Goal: Check status: Check status

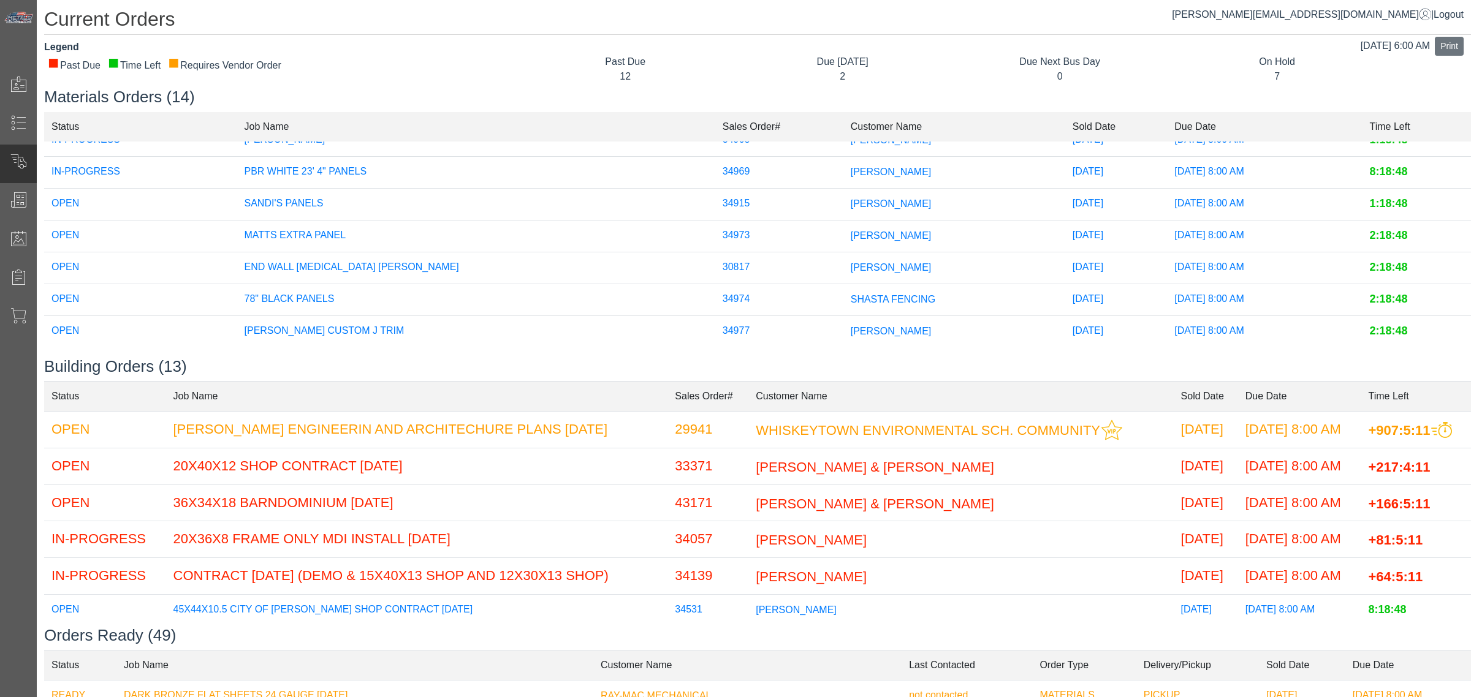
click at [694, 540] on td "34057" at bounding box center [707, 539] width 81 height 37
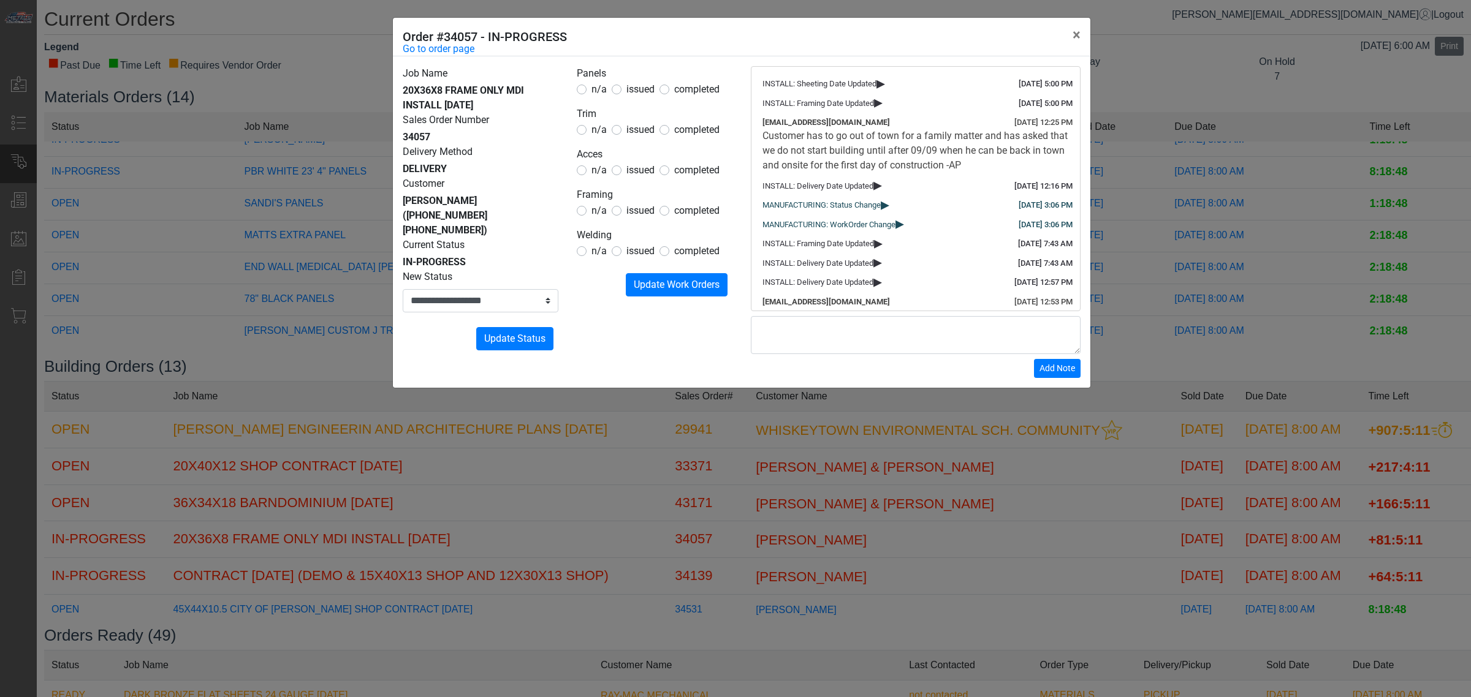
drag, startPoint x: 692, startPoint y: 88, endPoint x: 694, endPoint y: 104, distance: 16.6
click at [693, 88] on span "completed" at bounding box center [696, 89] width 45 height 12
drag, startPoint x: 700, startPoint y: 135, endPoint x: 697, endPoint y: 152, distance: 17.3
click at [699, 138] on form "Panels n/a issued completed Trim n/a issued completed Acces n/a issued complete…" at bounding box center [655, 181] width 156 height 230
drag, startPoint x: 694, startPoint y: 168, endPoint x: 691, endPoint y: 187, distance: 19.2
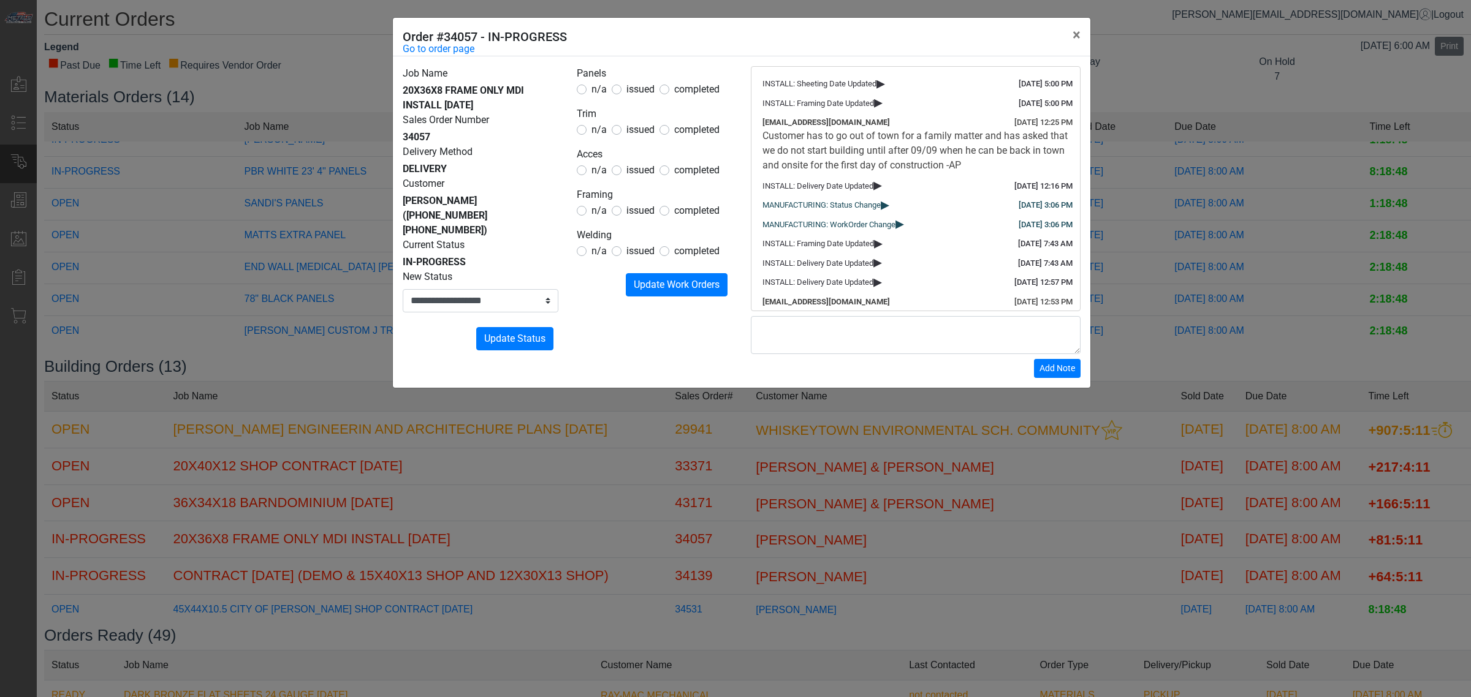
click at [694, 172] on span "completed" at bounding box center [696, 170] width 45 height 12
drag, startPoint x: 689, startPoint y: 210, endPoint x: 686, endPoint y: 181, distance: 28.4
click at [689, 208] on span "completed" at bounding box center [696, 211] width 45 height 12
click at [681, 126] on span "completed" at bounding box center [696, 130] width 45 height 12
click at [662, 285] on span "Update Work Orders" at bounding box center [677, 285] width 86 height 12
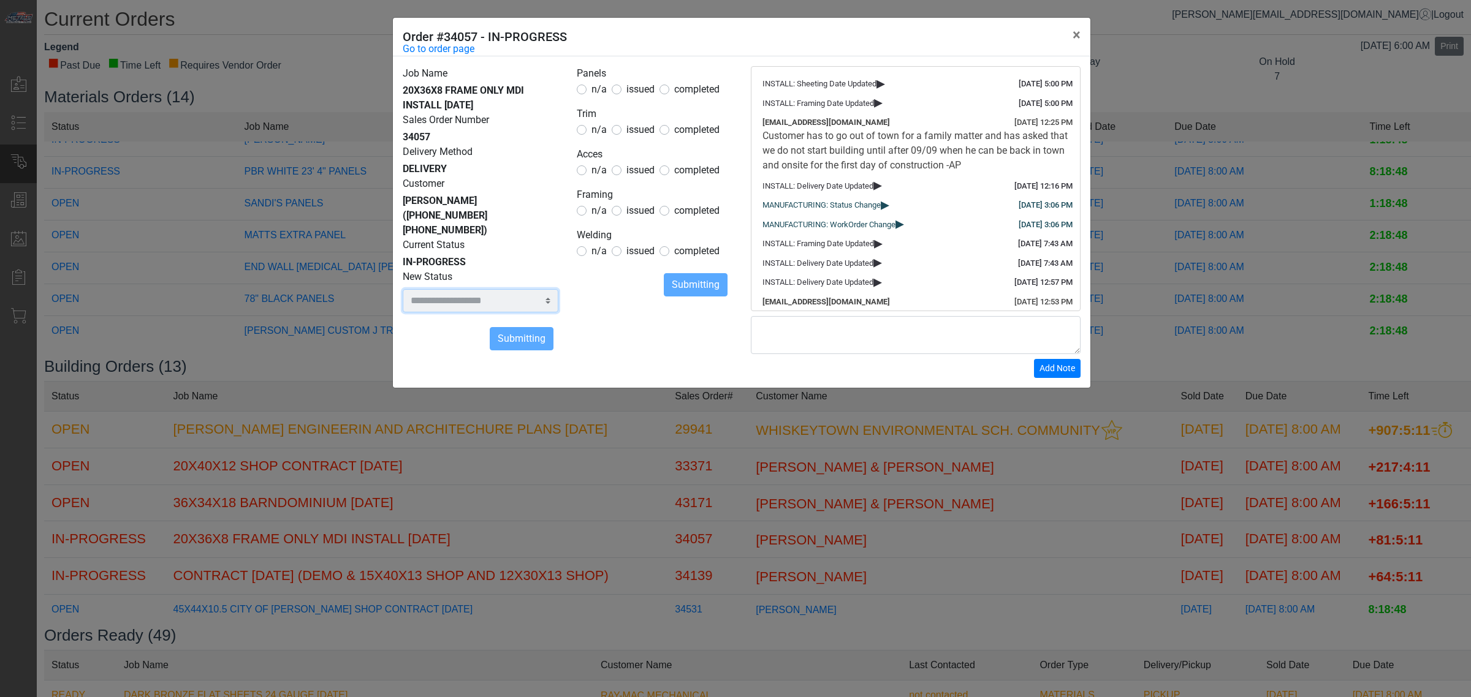
click at [510, 289] on select "**********" at bounding box center [481, 300] width 156 height 23
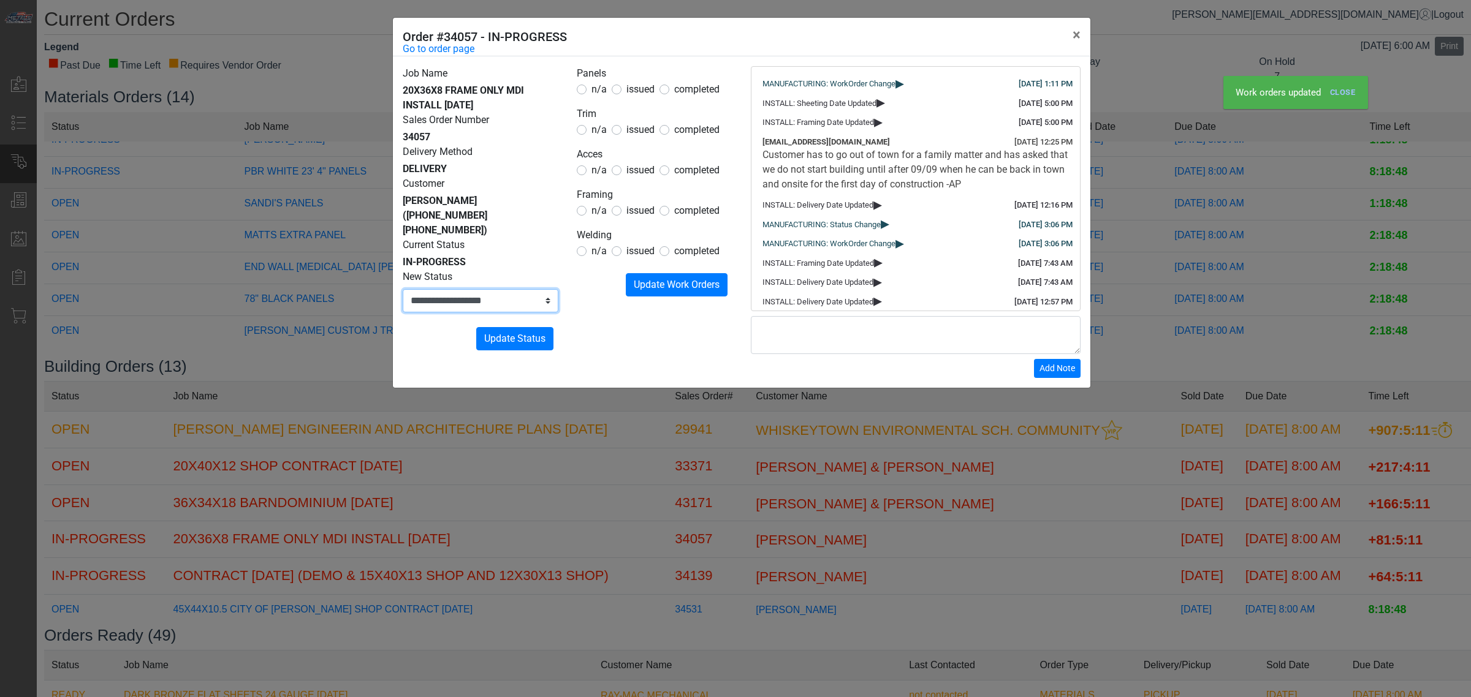
select select "*****"
click at [403, 289] on select "**********" at bounding box center [481, 300] width 156 height 23
click at [507, 334] on button "Submitting Update Status" at bounding box center [514, 338] width 77 height 23
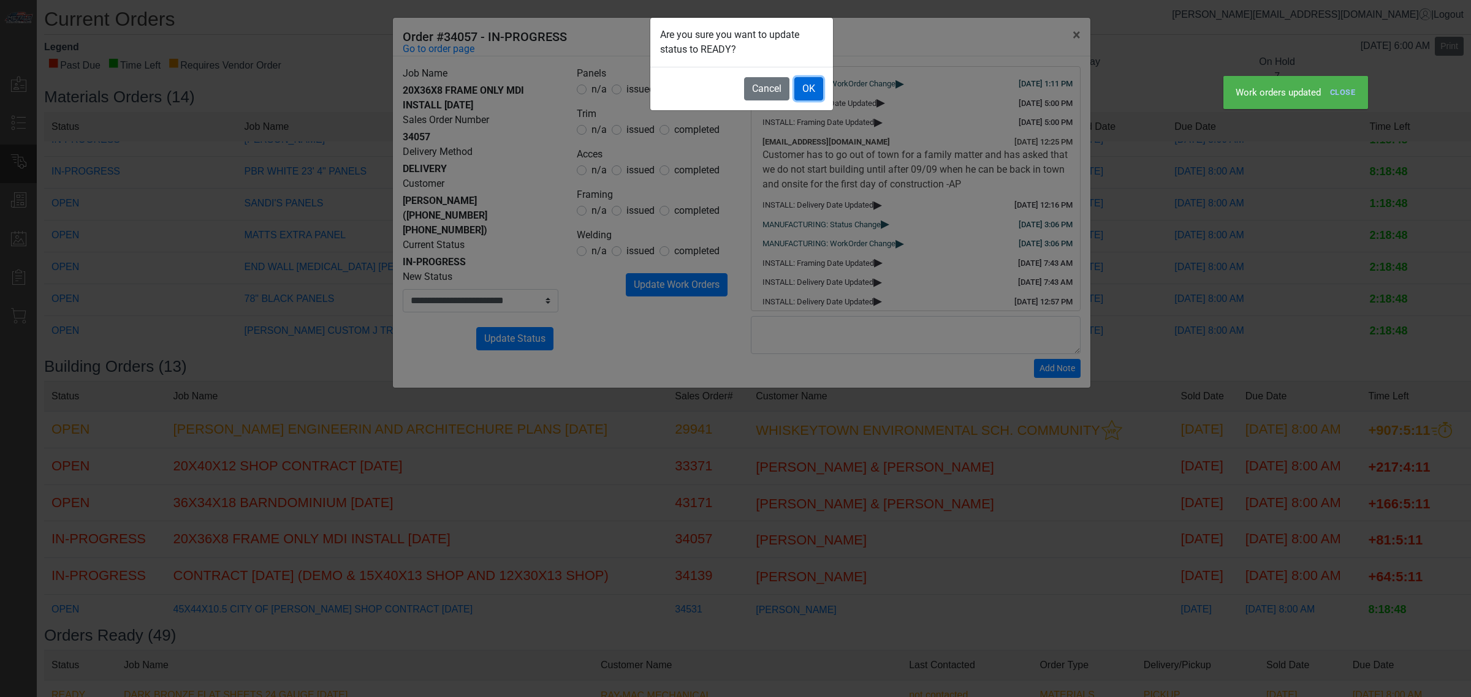
click at [803, 95] on button "OK" at bounding box center [808, 88] width 29 height 23
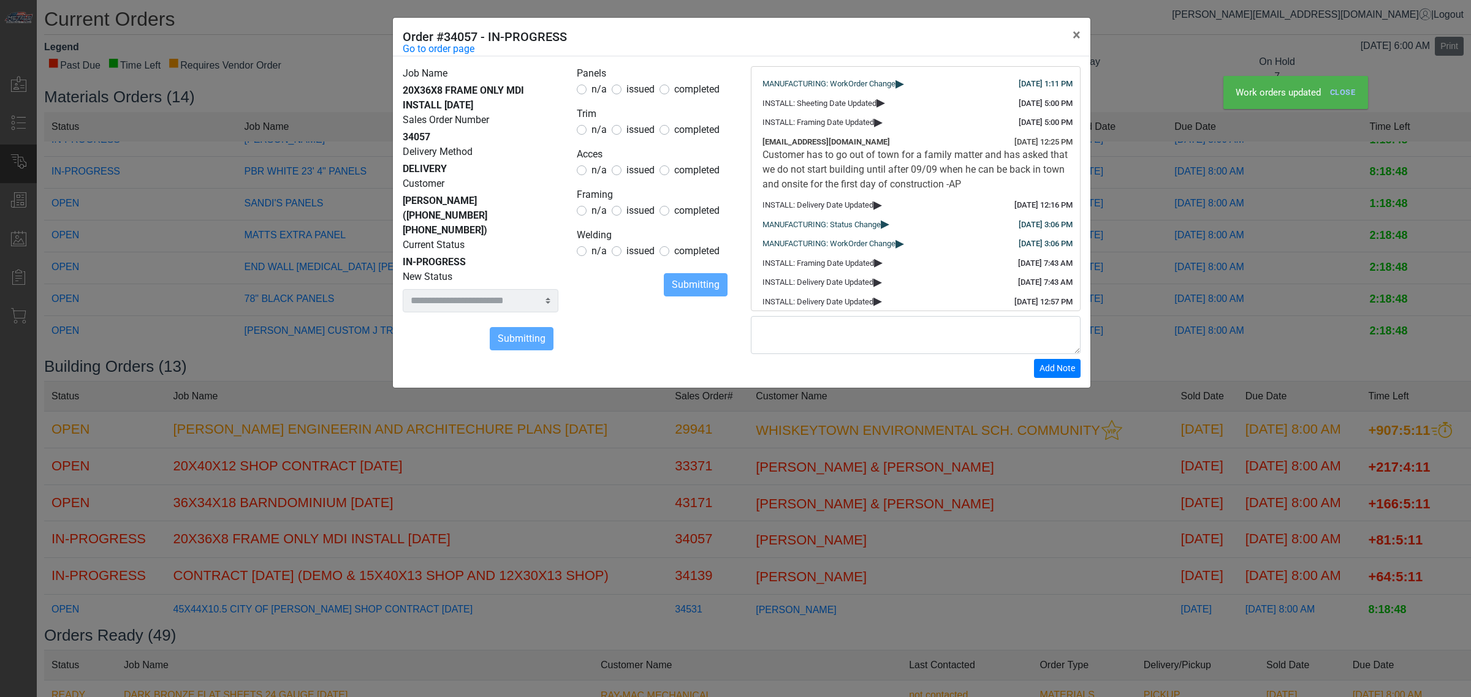
select select
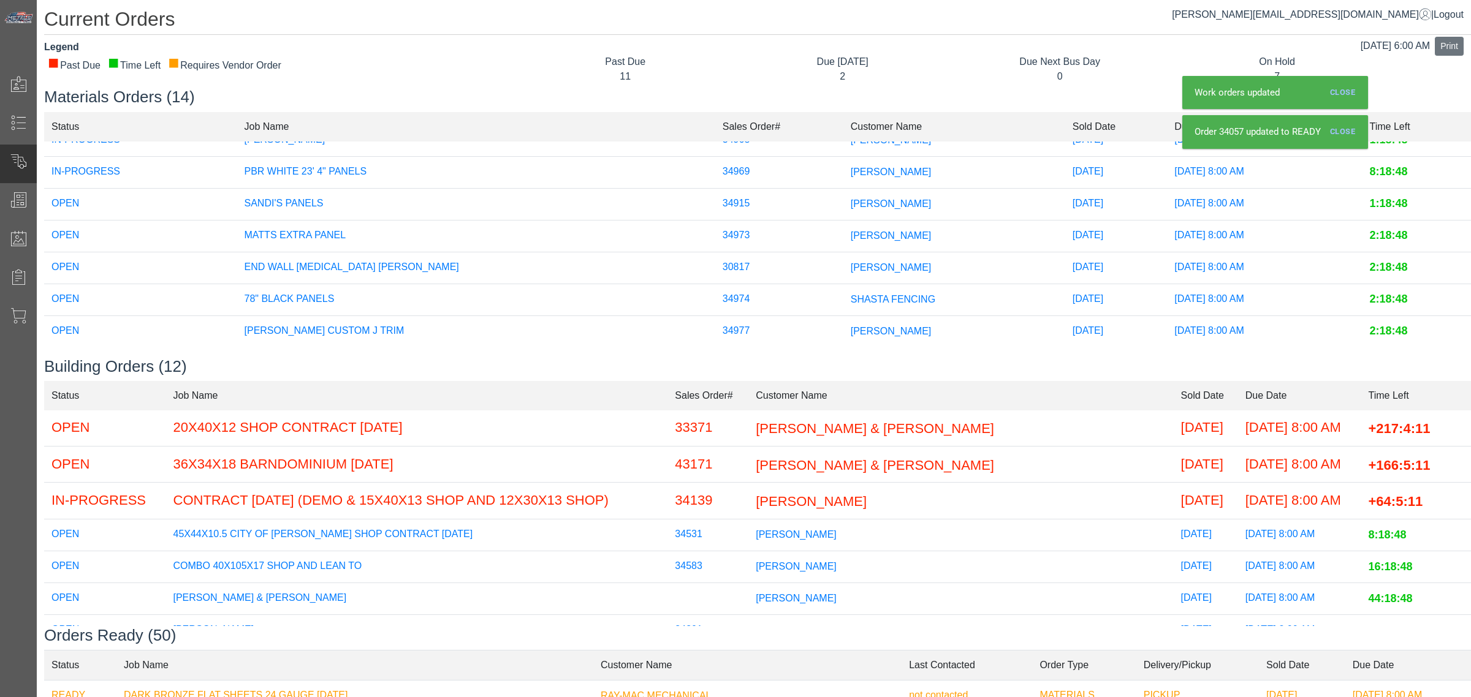
scroll to position [77, 0]
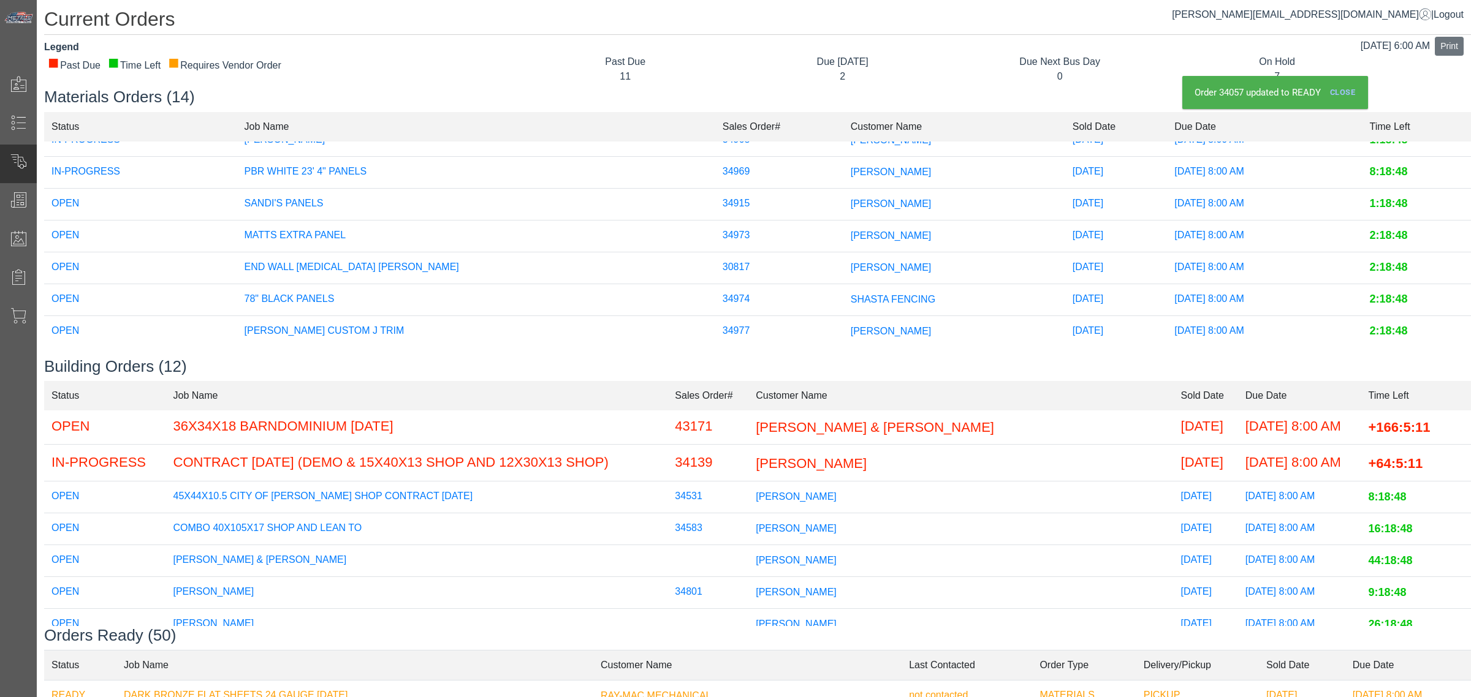
click at [800, 494] on span "[PERSON_NAME]" at bounding box center [795, 496] width 81 height 10
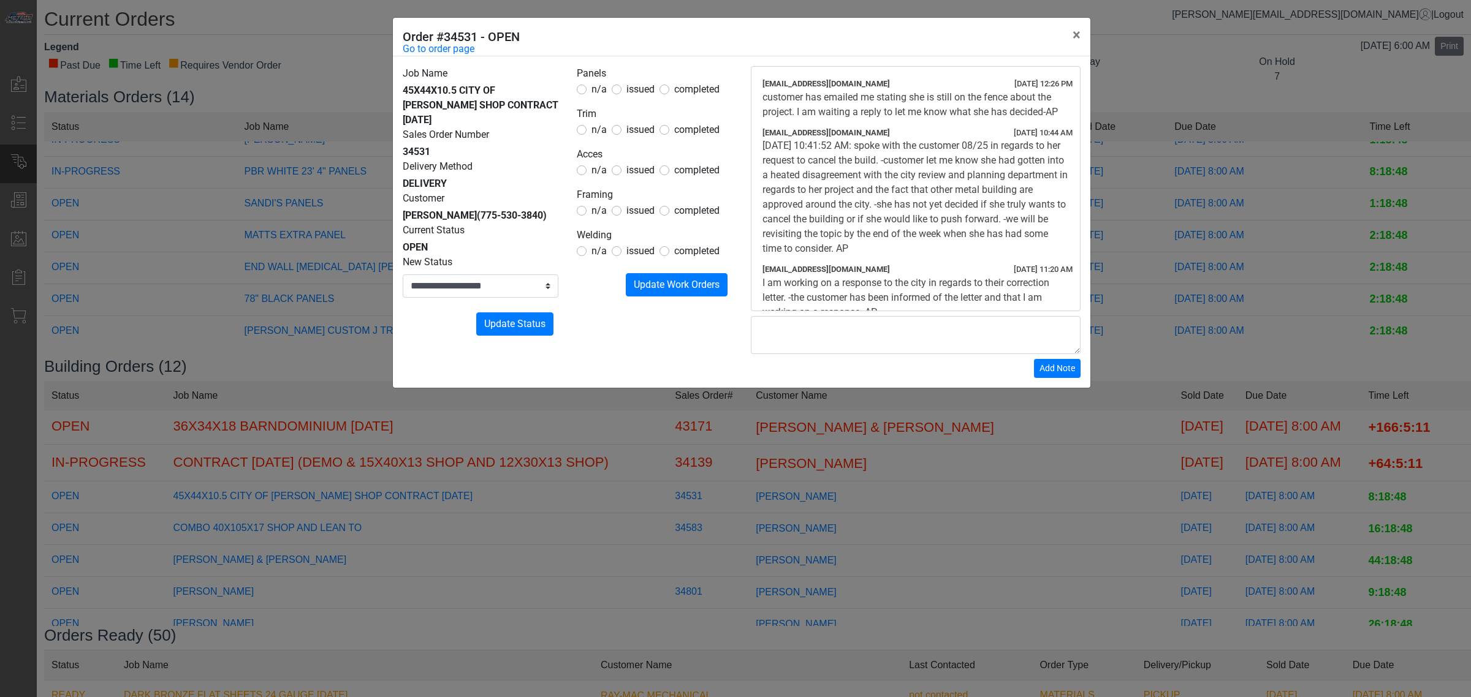
click at [780, 444] on div "**********" at bounding box center [735, 348] width 1471 height 697
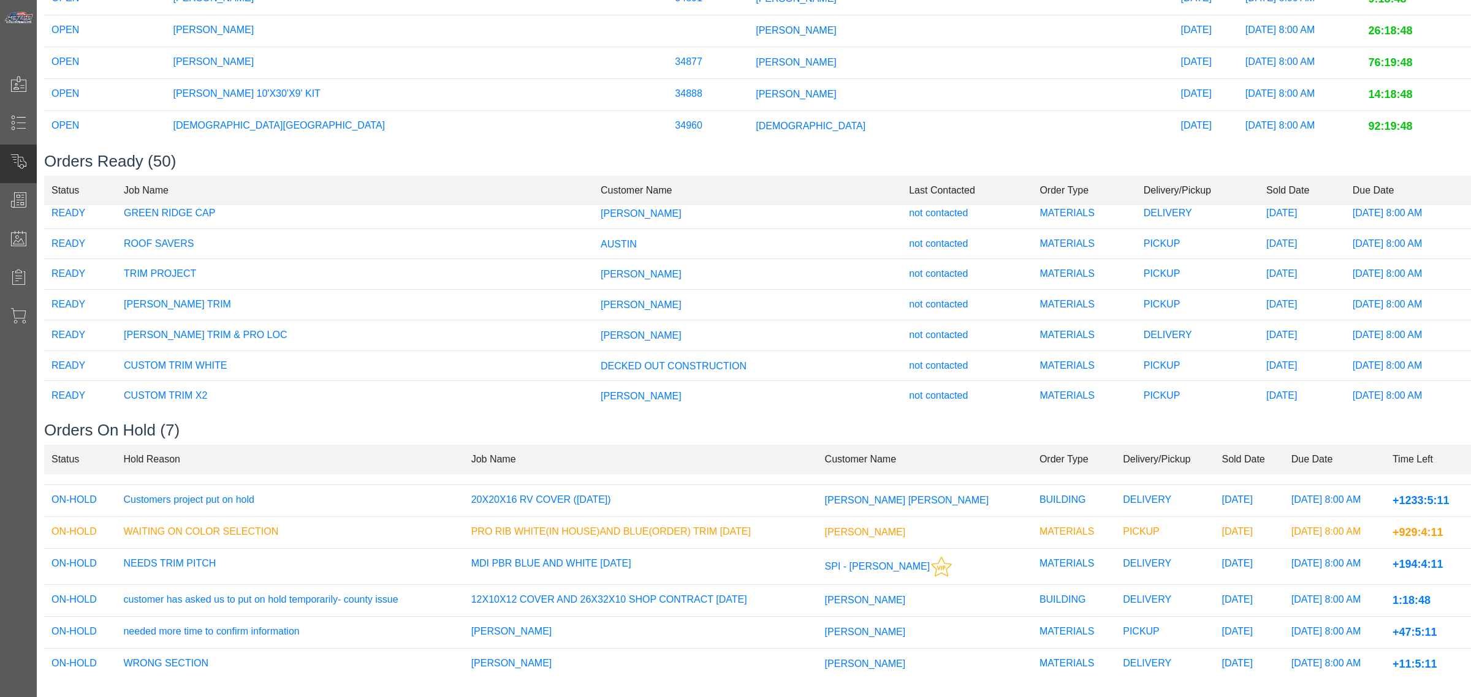
scroll to position [34, 0]
